Goal: Find specific page/section: Find specific page/section

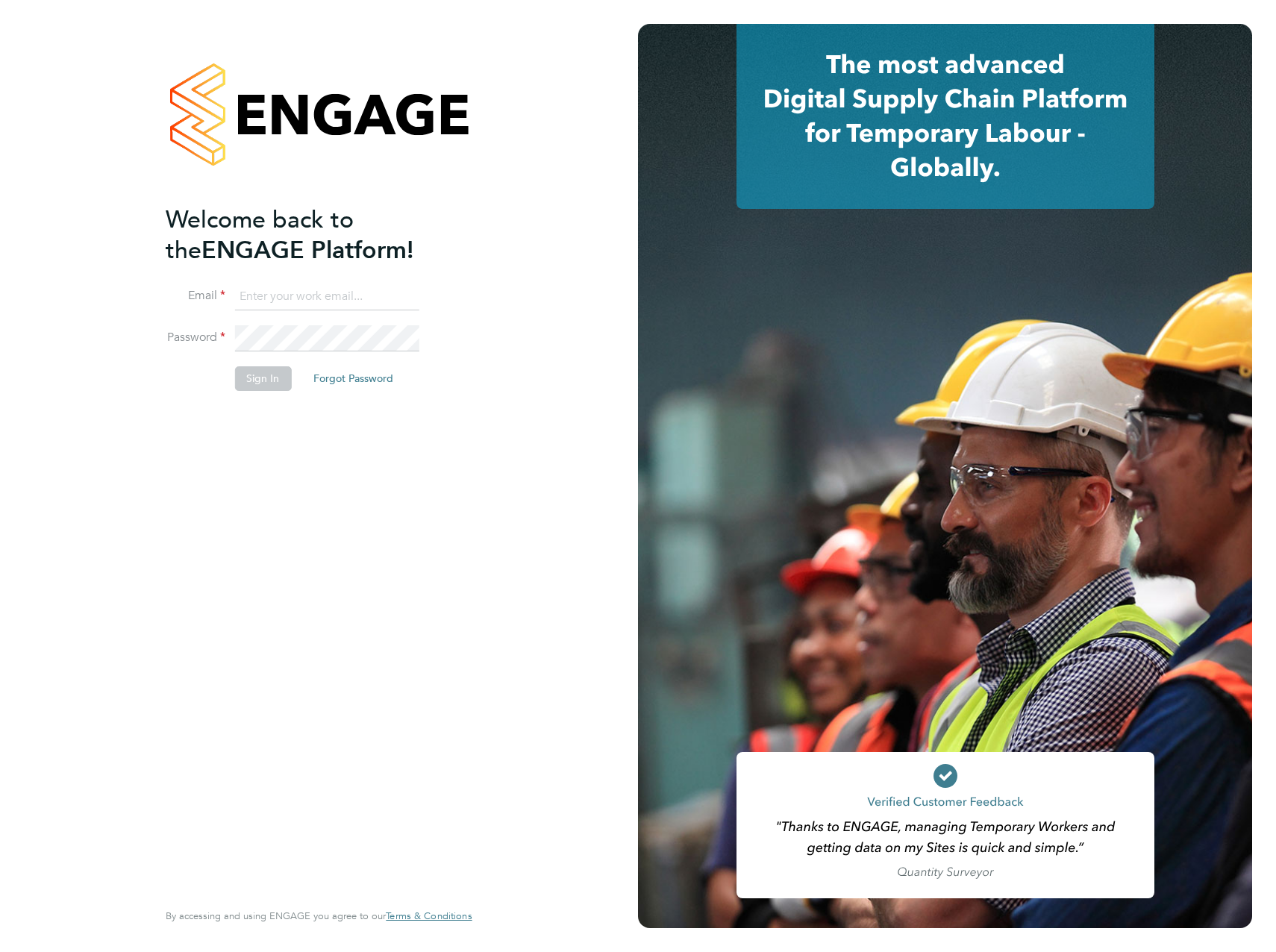
type input "[PERSON_NAME][EMAIL_ADDRESS][PERSON_NAME][DOMAIN_NAME]"
click at [302, 464] on div "Welcome back to the ENGAGE Platform! Email [PERSON_NAME][EMAIL_ADDRESS][PERSON_…" at bounding box center [311, 551] width 291 height 693
click at [276, 387] on button "Sign In" at bounding box center [262, 378] width 57 height 24
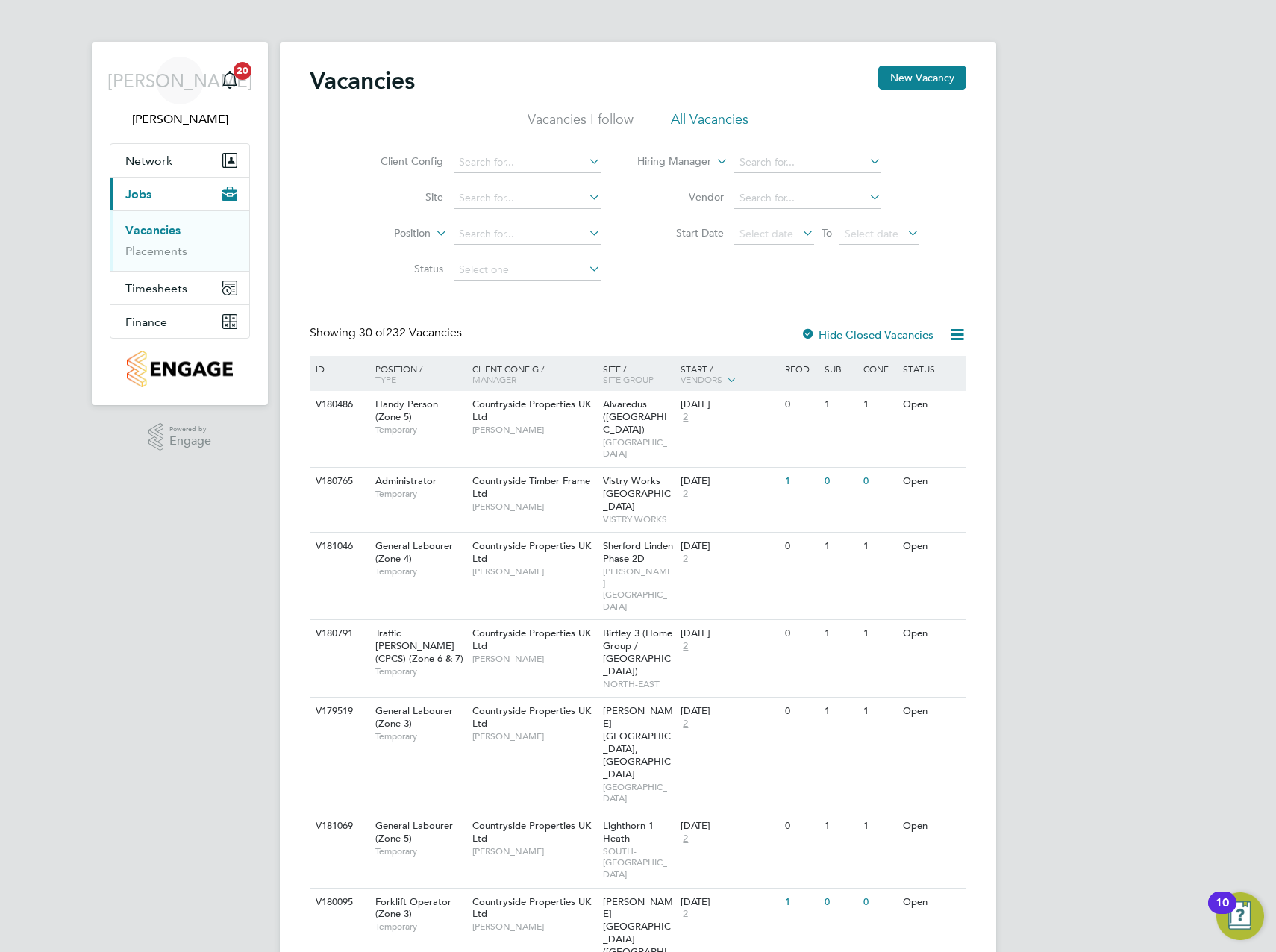
drag, startPoint x: 177, startPoint y: 247, endPoint x: 270, endPoint y: 241, distance: 93.2
click at [177, 247] on link "Placements" at bounding box center [157, 250] width 62 height 15
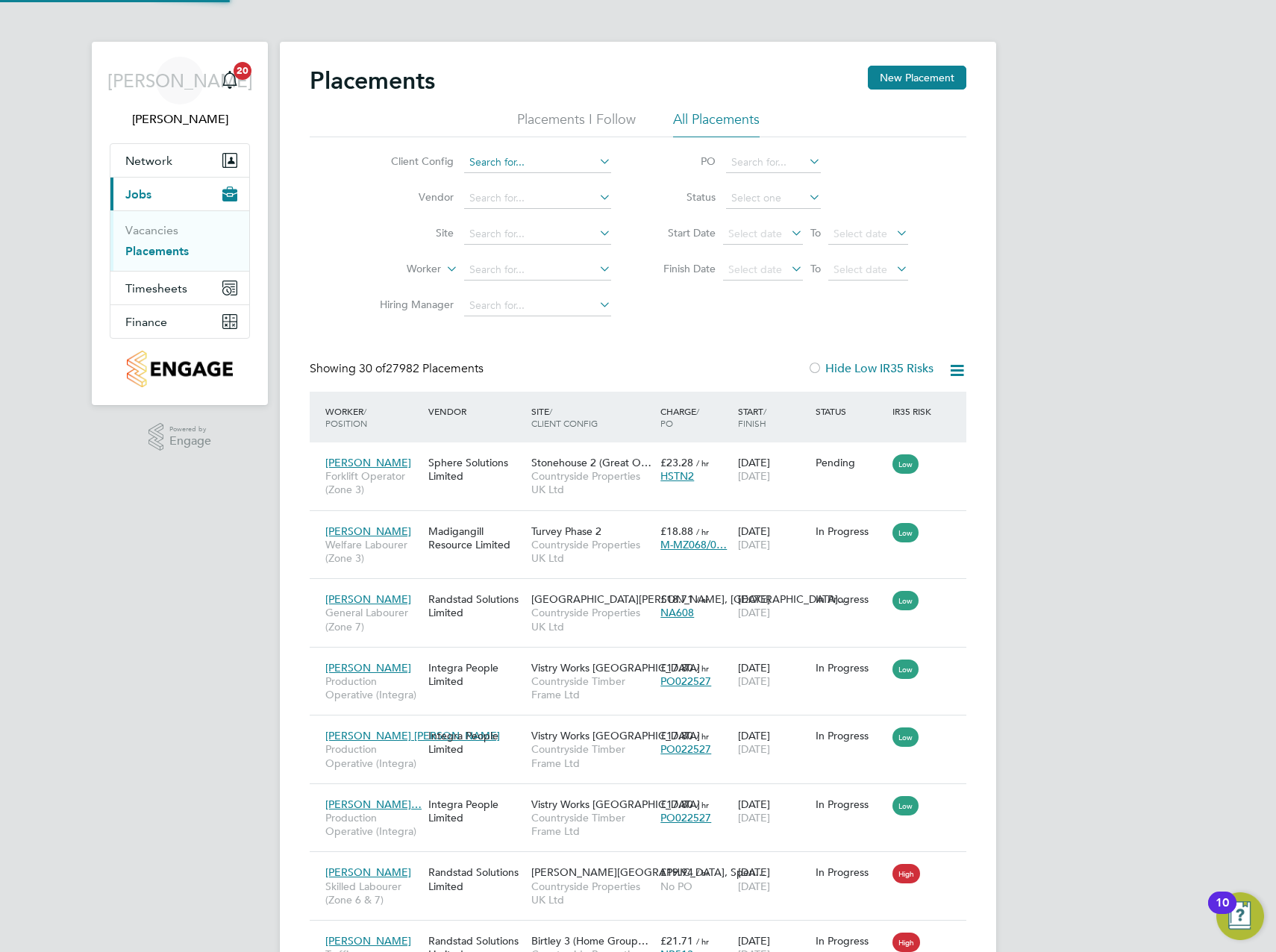
click at [519, 171] on input at bounding box center [537, 162] width 147 height 20
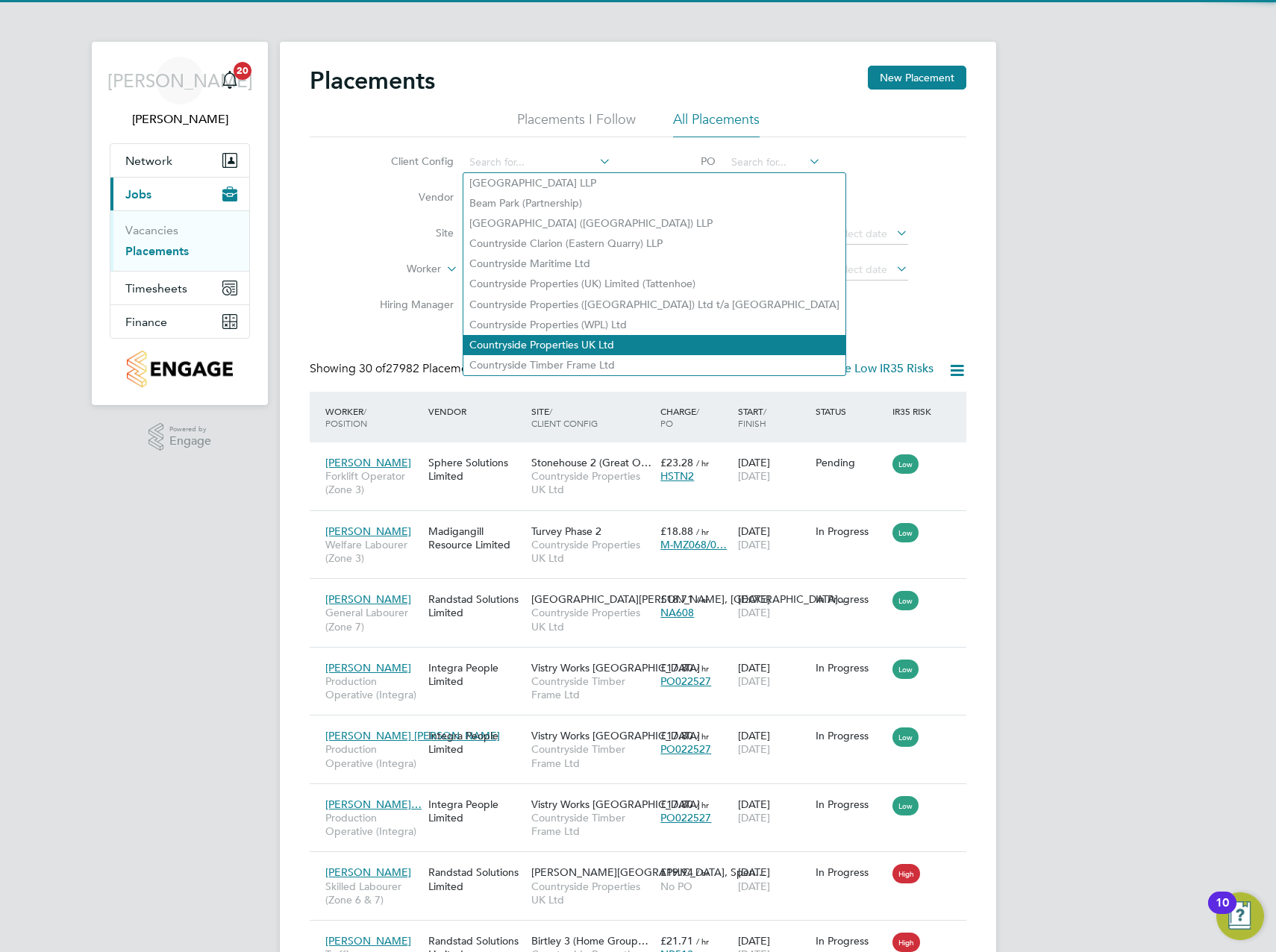
click at [547, 337] on li "Countryside Properties UK Ltd" at bounding box center [655, 345] width 382 height 20
type input "Countryside Properties UK Ltd"
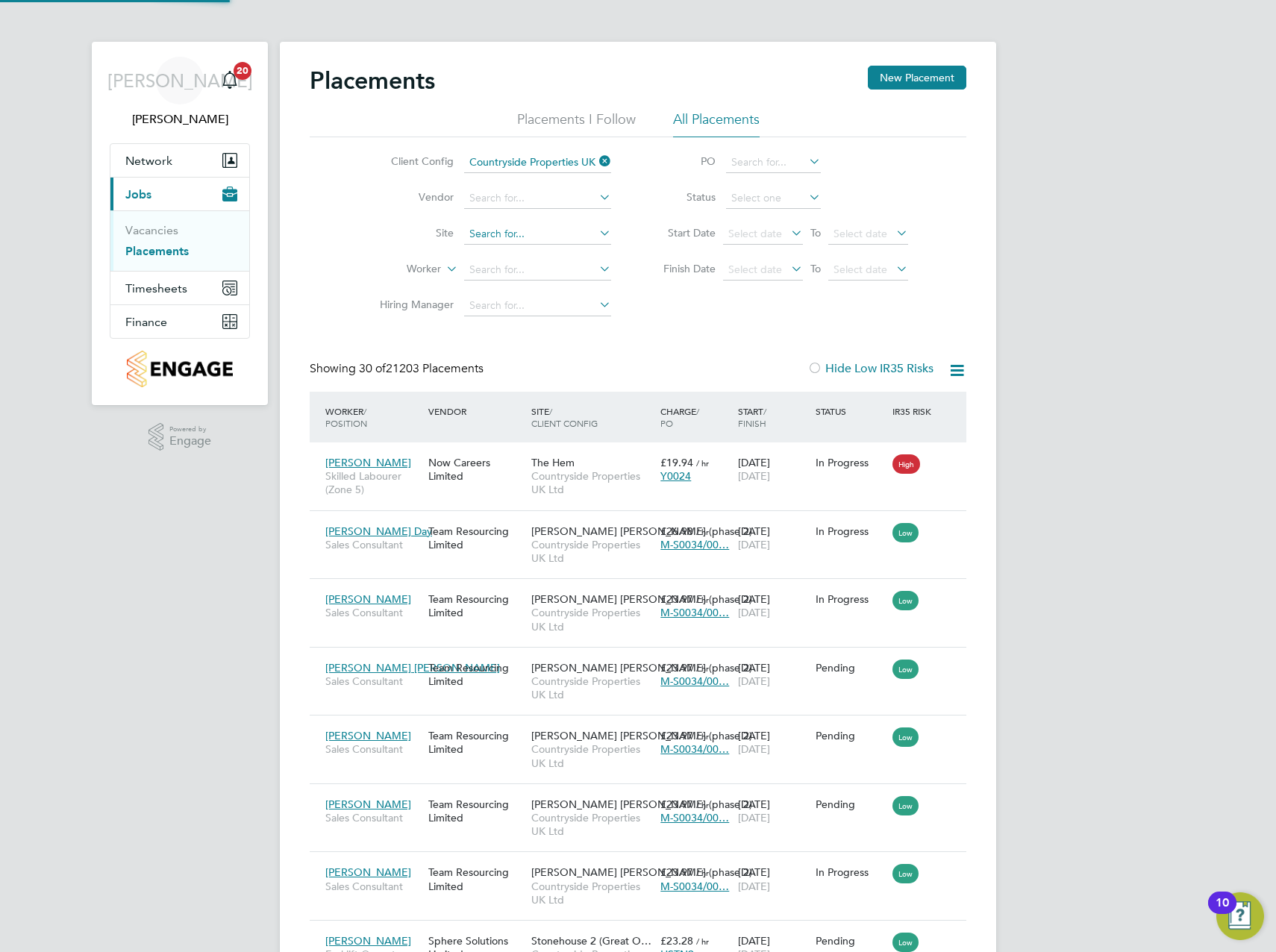
click at [527, 238] on input at bounding box center [537, 234] width 147 height 20
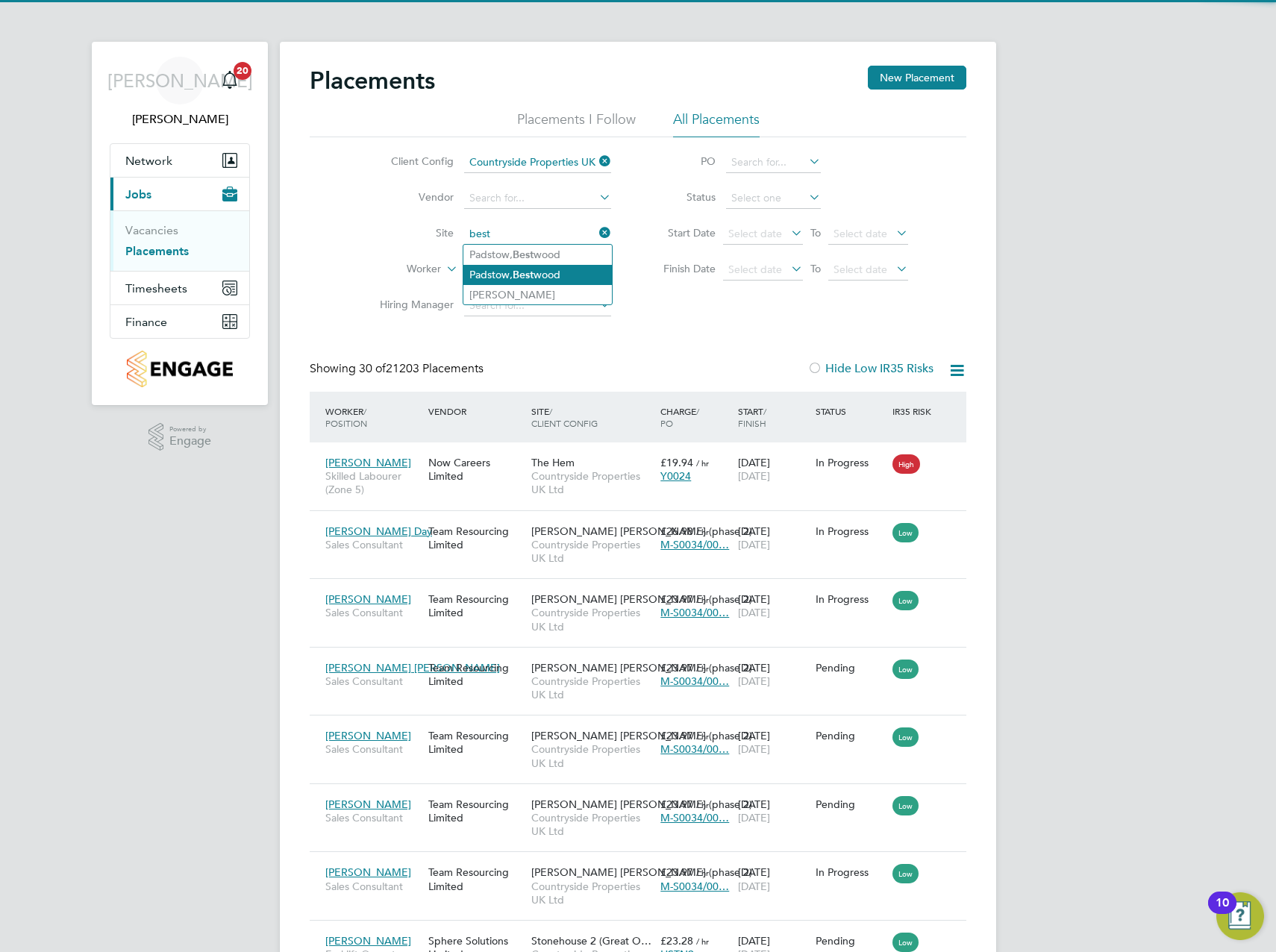
click at [552, 271] on li "Padstow, Best wood" at bounding box center [538, 275] width 148 height 20
type input "Padstow, [GEOGRAPHIC_DATA]"
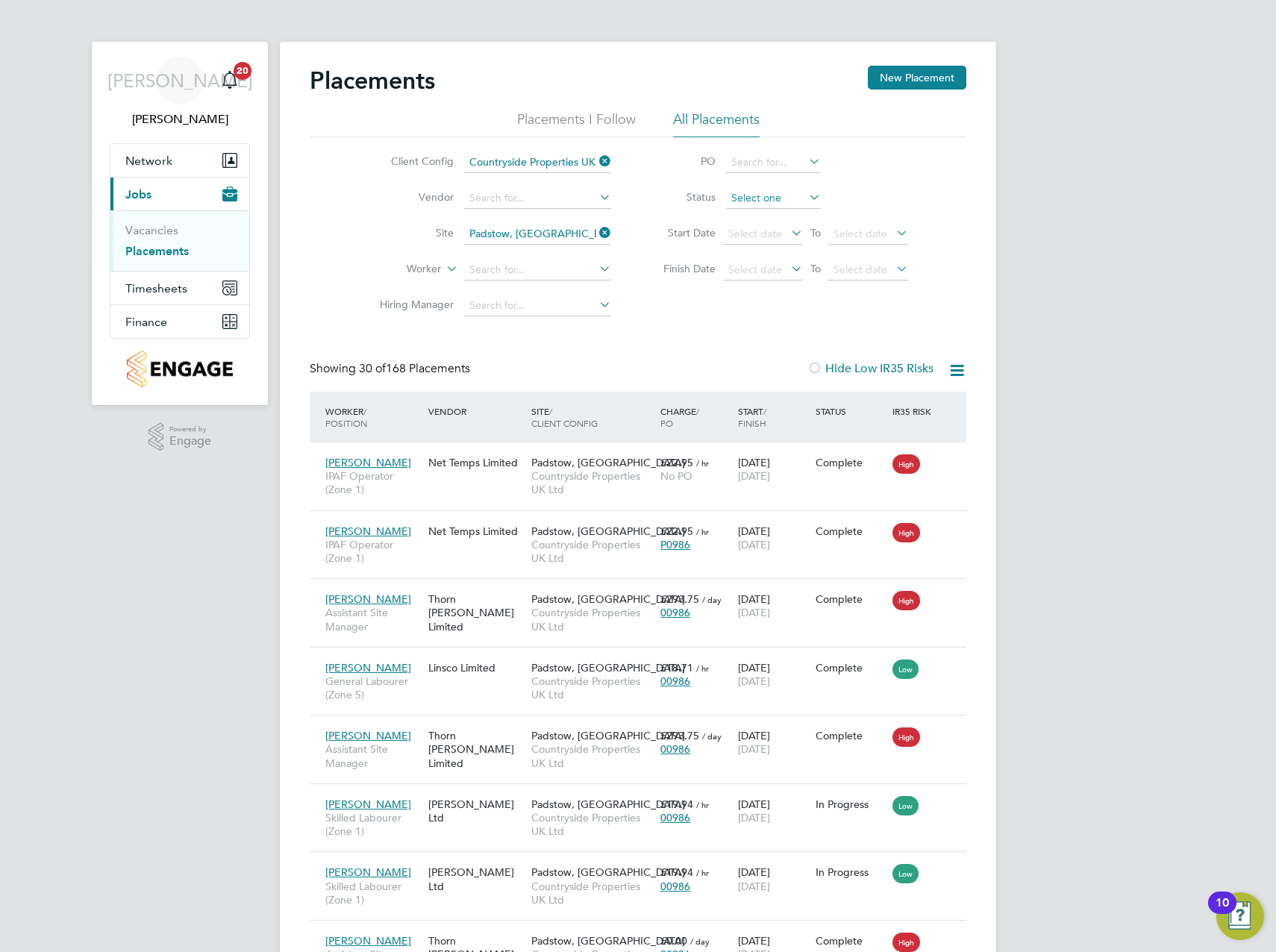
click at [786, 197] on input at bounding box center [773, 198] width 95 height 20
click at [775, 221] on li "Active" at bounding box center [773, 218] width 97 height 19
type input "Active"
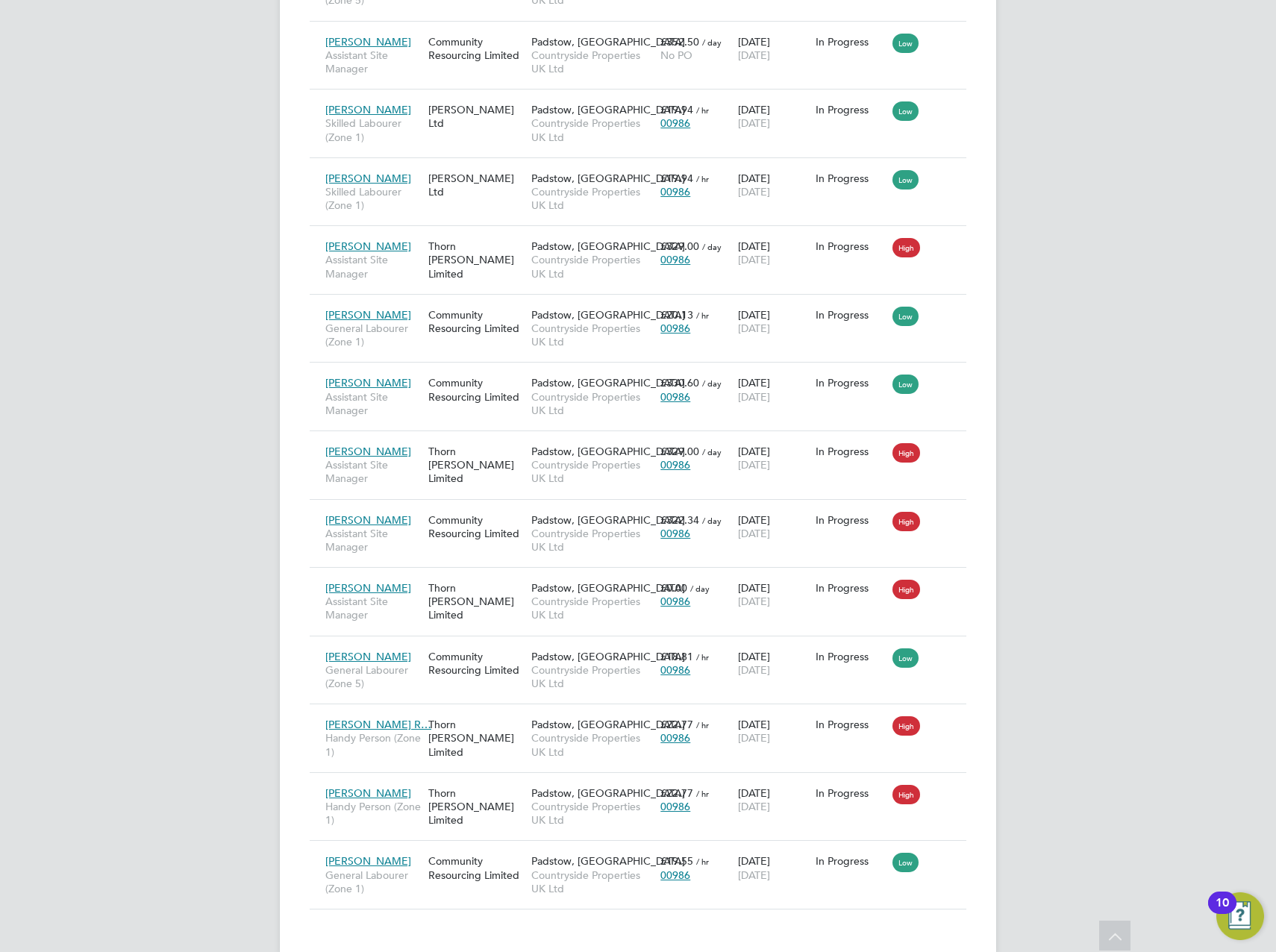
scroll to position [857, 0]
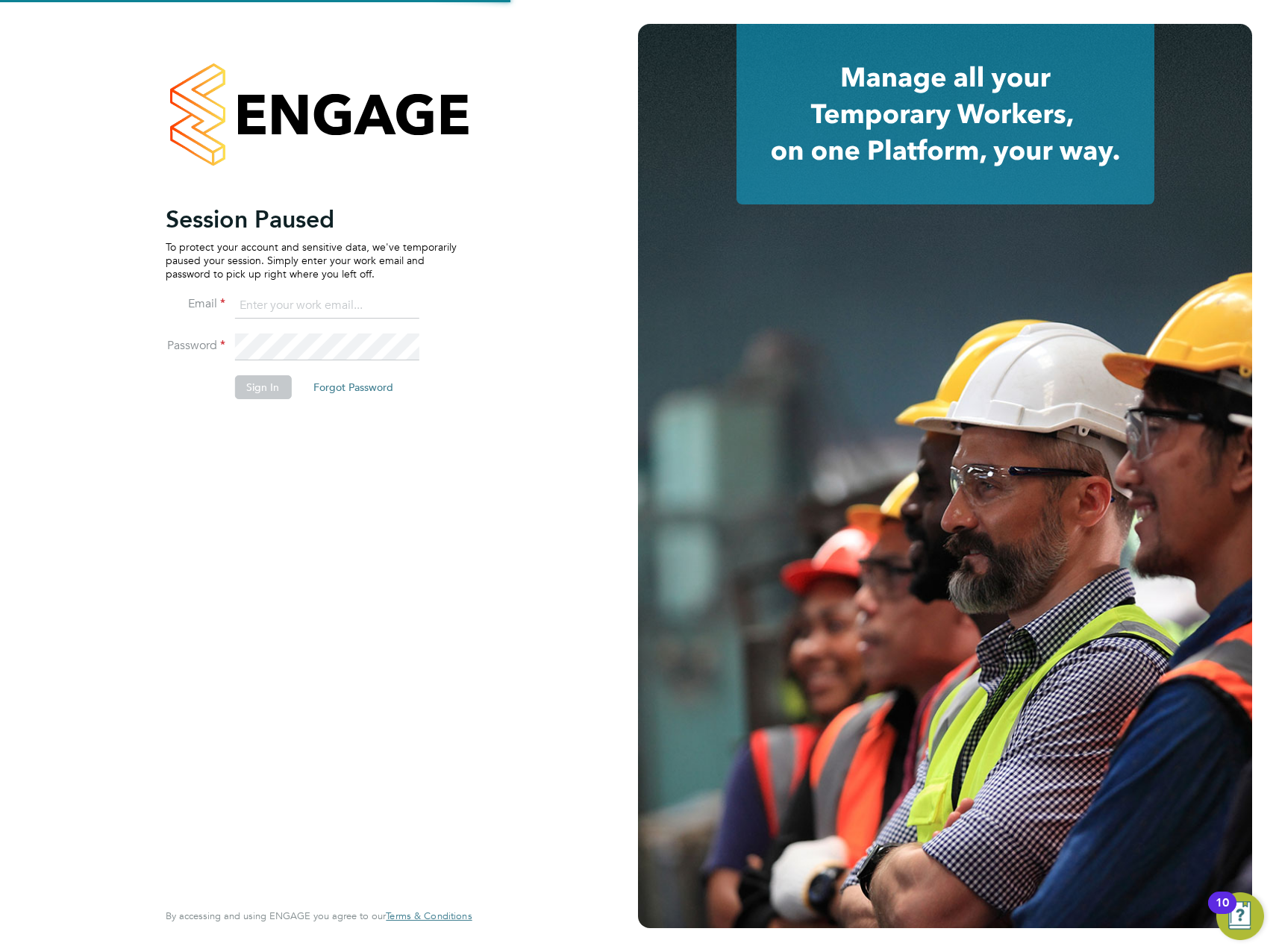
type input "[PERSON_NAME][EMAIL_ADDRESS][PERSON_NAME][DOMAIN_NAME]"
